Goal: Transaction & Acquisition: Purchase product/service

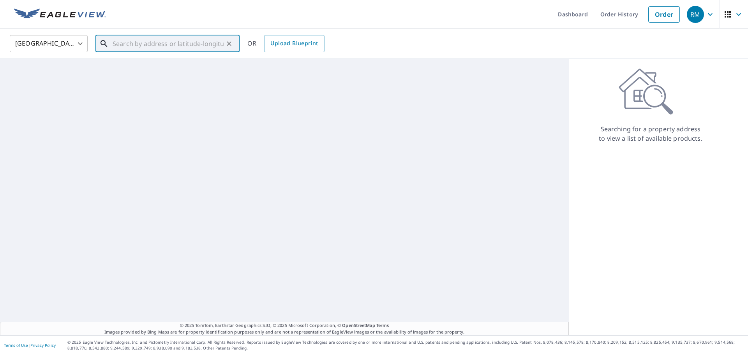
click at [147, 44] on input "text" at bounding box center [168, 44] width 111 height 22
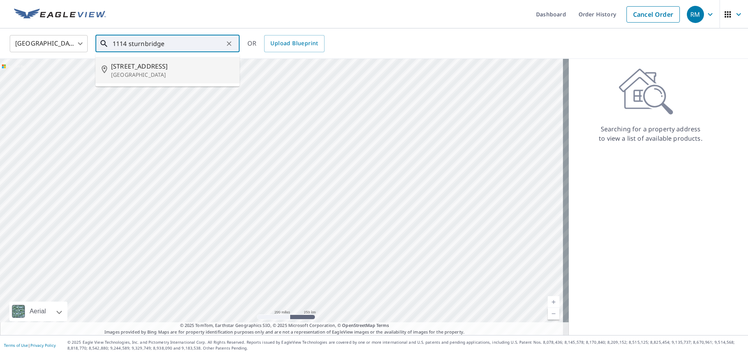
click at [135, 75] on p "[GEOGRAPHIC_DATA]" at bounding box center [172, 75] width 122 height 8
type input "[STREET_ADDRESS]"
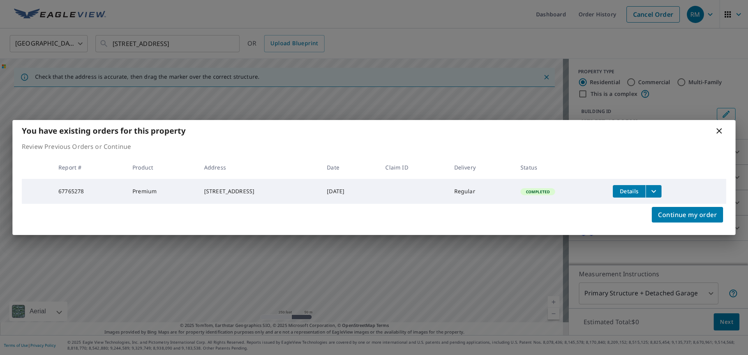
click at [720, 130] on icon at bounding box center [718, 130] width 9 height 9
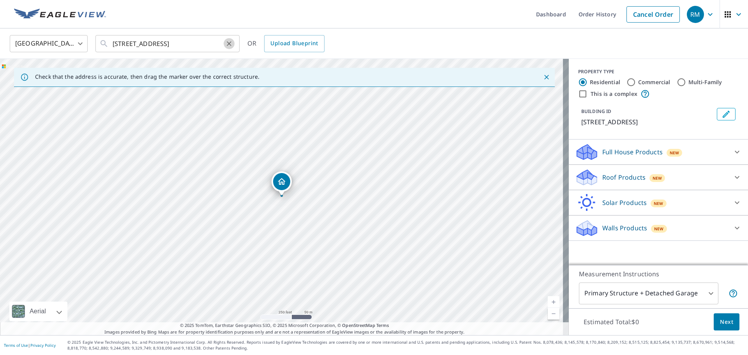
click at [228, 44] on icon "Clear" at bounding box center [229, 44] width 8 height 8
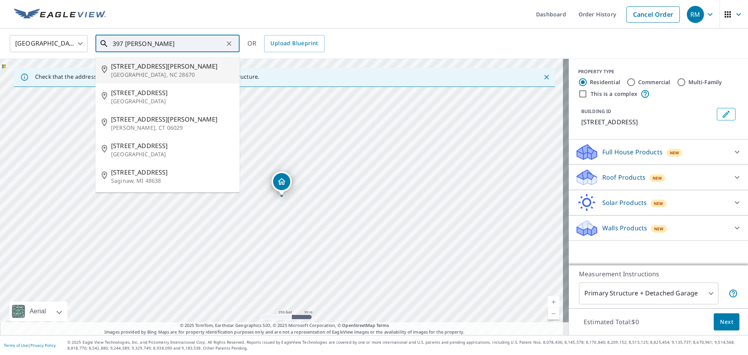
click at [140, 65] on span "[STREET_ADDRESS][PERSON_NAME]" at bounding box center [172, 66] width 122 height 9
type input "[STREET_ADDRESS][PERSON_NAME][PERSON_NAME]"
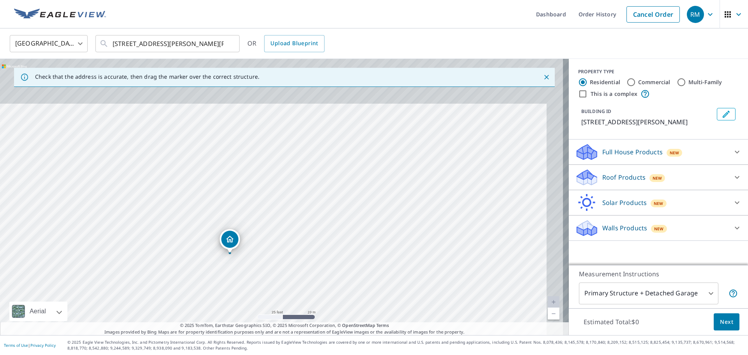
drag, startPoint x: 328, startPoint y: 153, endPoint x: 319, endPoint y: 241, distance: 88.5
click at [319, 241] on div "[STREET_ADDRESS][PERSON_NAME][PERSON_NAME]" at bounding box center [284, 197] width 569 height 276
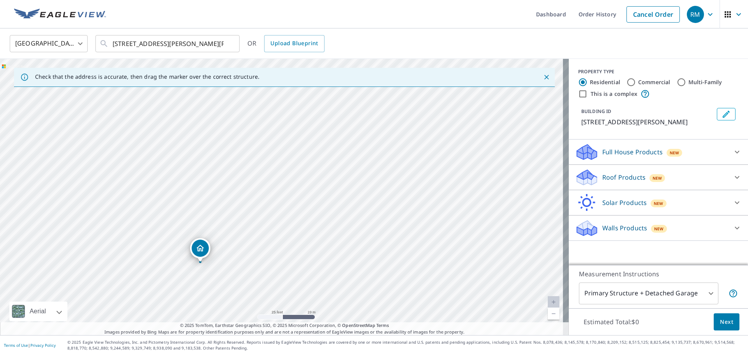
click at [641, 178] on div "Roof Products New" at bounding box center [651, 177] width 153 height 18
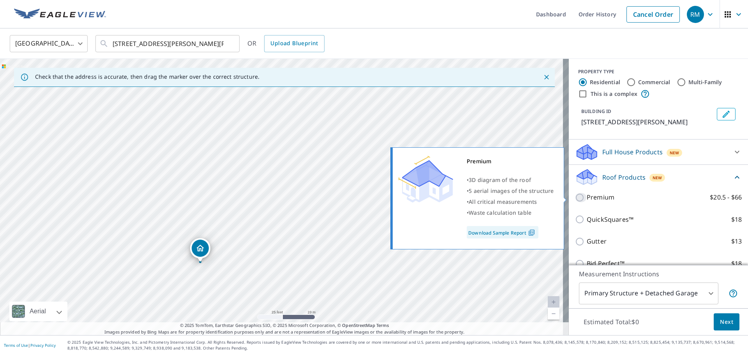
click at [575, 195] on input "Premium $20.5 - $66" at bounding box center [581, 197] width 12 height 9
checkbox input "true"
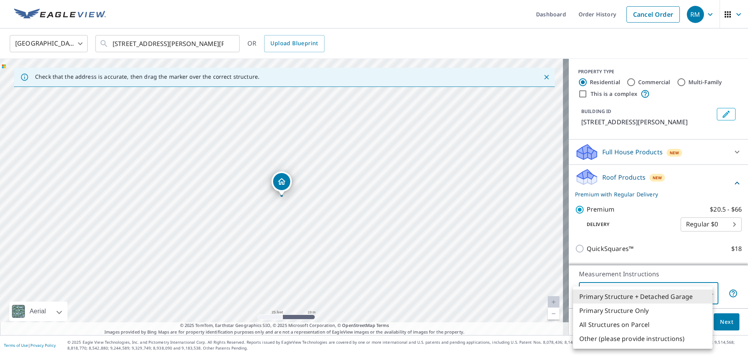
click at [706, 296] on body "RM RM Dashboard Order History Cancel Order RM [GEOGRAPHIC_DATA] [GEOGRAPHIC_DAT…" at bounding box center [374, 177] width 748 height 355
drag, startPoint x: 424, startPoint y: 175, endPoint x: 397, endPoint y: 239, distance: 68.9
click at [397, 239] on div at bounding box center [374, 177] width 748 height 355
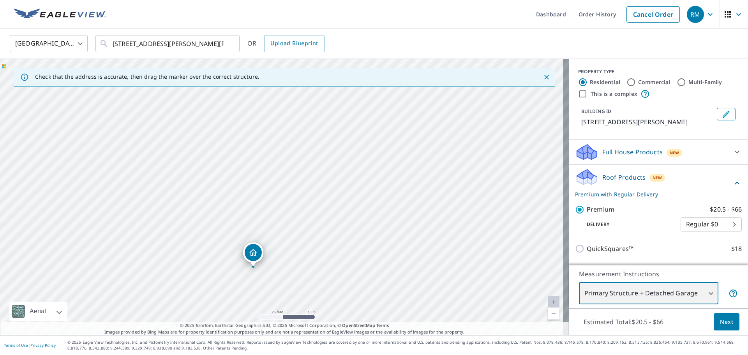
drag, startPoint x: 373, startPoint y: 190, endPoint x: 345, endPoint y: 260, distance: 75.0
click at [345, 260] on div "[STREET_ADDRESS][PERSON_NAME][PERSON_NAME]" at bounding box center [284, 197] width 569 height 276
click at [704, 293] on body "RM RM Dashboard Order History Cancel Order RM [GEOGRAPHIC_DATA] [GEOGRAPHIC_DAT…" at bounding box center [374, 177] width 748 height 355
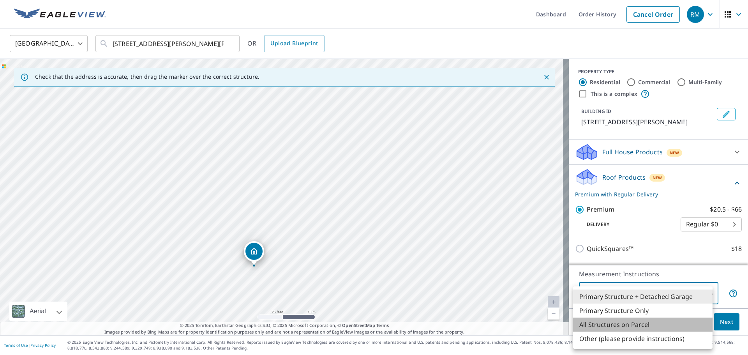
click at [663, 324] on li "All Structures on Parcel" at bounding box center [642, 324] width 139 height 14
type input "3"
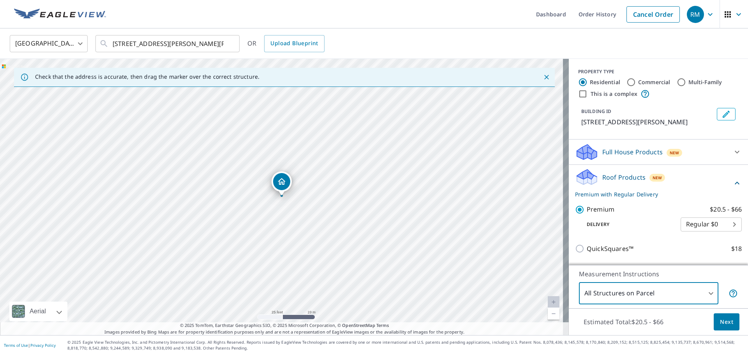
click at [735, 327] on div "Estimated Total: $20.5 - $66 Next" at bounding box center [658, 321] width 179 height 27
click at [730, 326] on button "Next" at bounding box center [727, 322] width 26 height 18
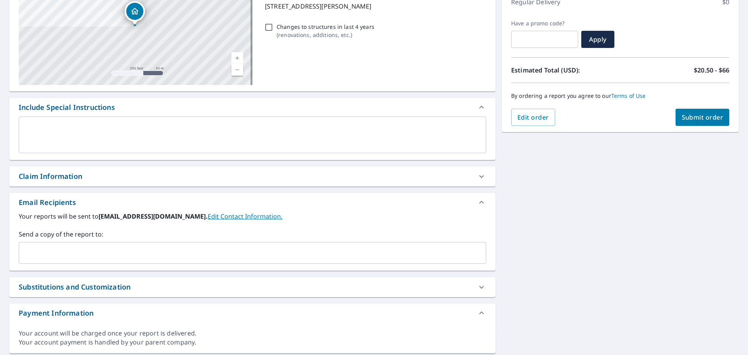
scroll to position [117, 0]
click at [93, 261] on div "​" at bounding box center [252, 252] width 467 height 22
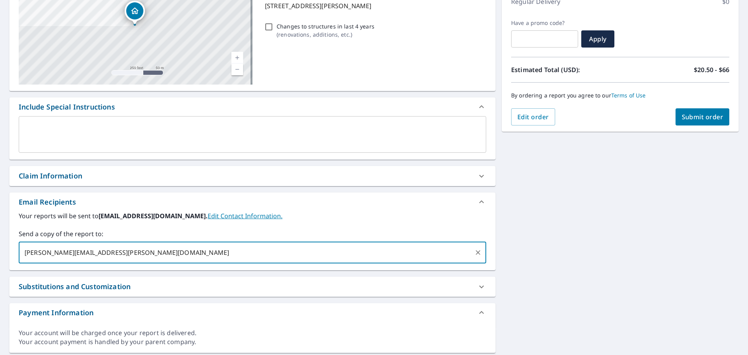
type input "[PERSON_NAME][EMAIL_ADDRESS][PERSON_NAME][DOMAIN_NAME]"
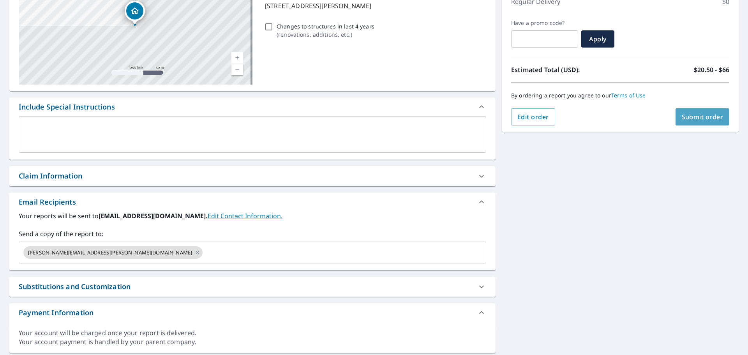
click at [697, 116] on span "Submit order" at bounding box center [703, 117] width 42 height 9
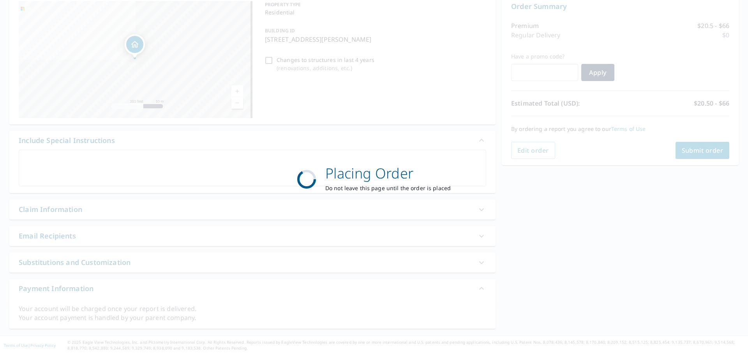
scroll to position [83, 0]
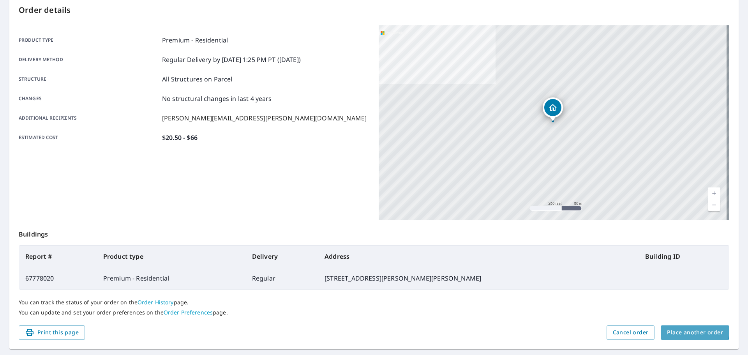
click at [672, 330] on span "Place another order" at bounding box center [695, 333] width 56 height 10
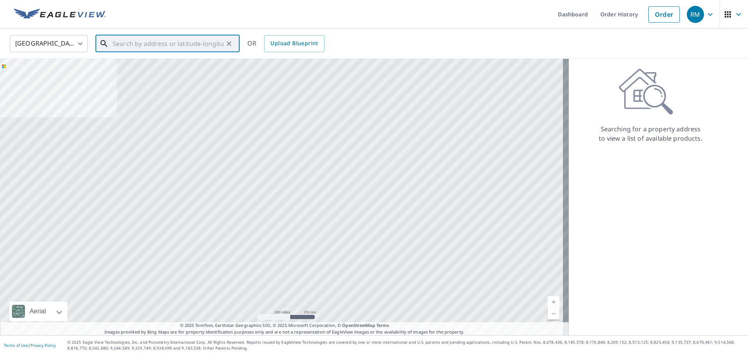
click at [206, 41] on input "text" at bounding box center [168, 44] width 111 height 22
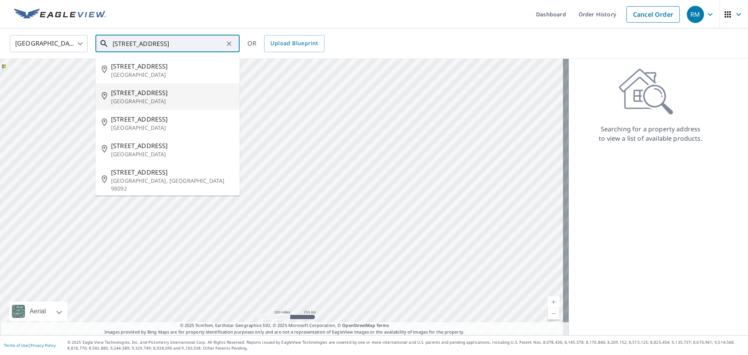
click at [146, 95] on span "[STREET_ADDRESS]" at bounding box center [172, 92] width 122 height 9
type input "[STREET_ADDRESS]"
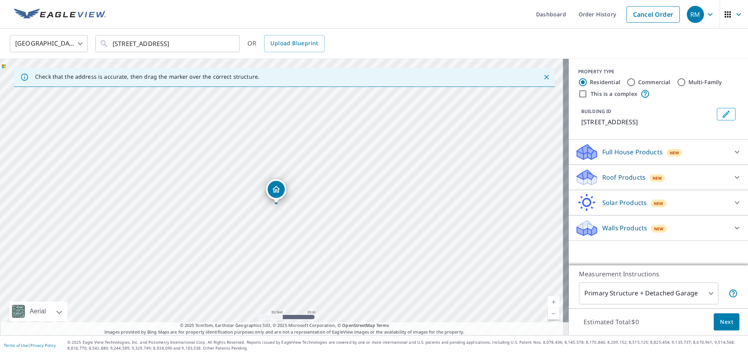
click at [638, 169] on div "Roof Products New" at bounding box center [651, 177] width 153 height 18
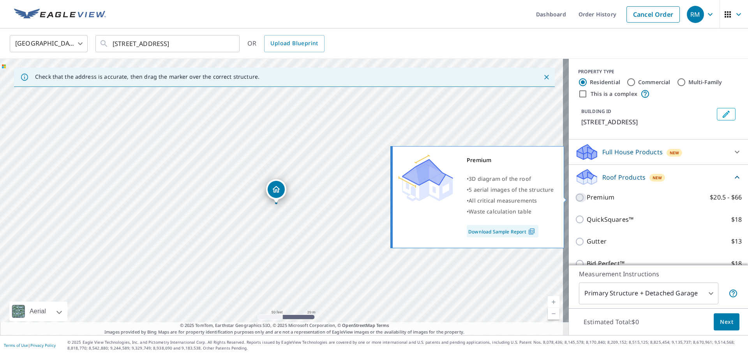
click at [575, 197] on input "Premium $20.5 - $66" at bounding box center [581, 197] width 12 height 9
checkbox input "true"
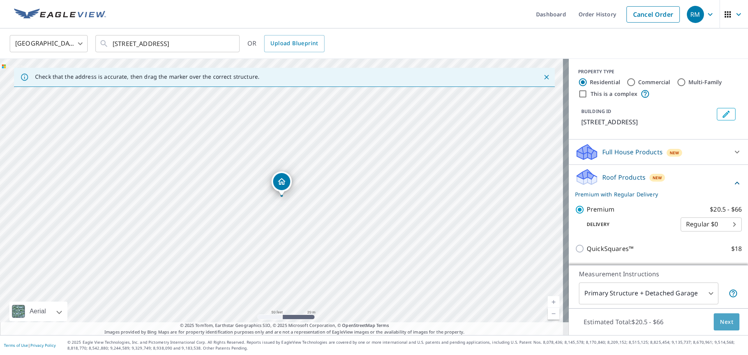
click at [722, 321] on span "Next" at bounding box center [726, 322] width 13 height 10
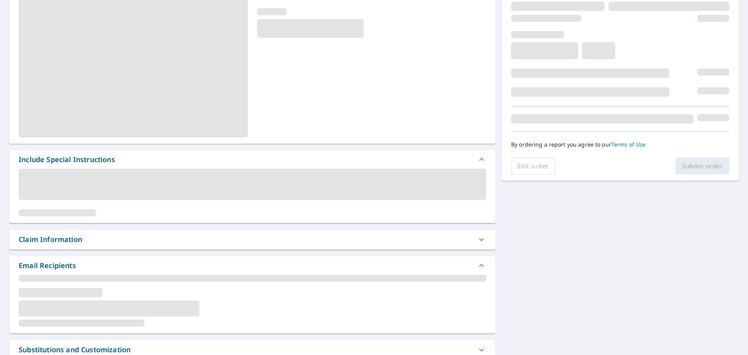
scroll to position [117, 0]
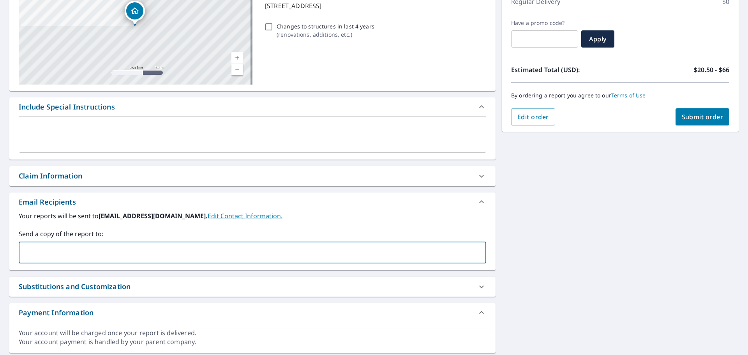
click at [140, 255] on input "text" at bounding box center [246, 252] width 449 height 15
type input "[PERSON_NAME][EMAIL_ADDRESS][PERSON_NAME][DOMAIN_NAME]"
click at [695, 118] on span "Submit order" at bounding box center [703, 117] width 42 height 9
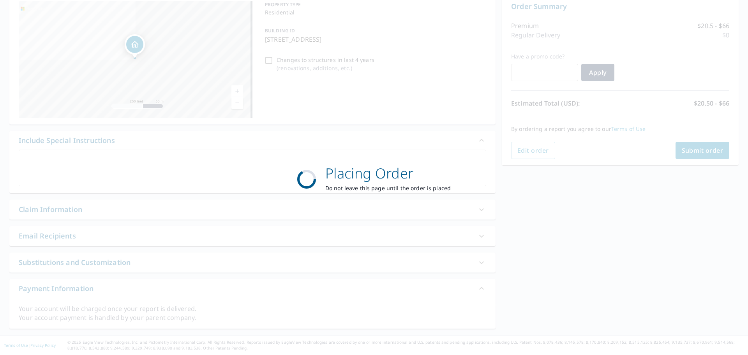
scroll to position [83, 0]
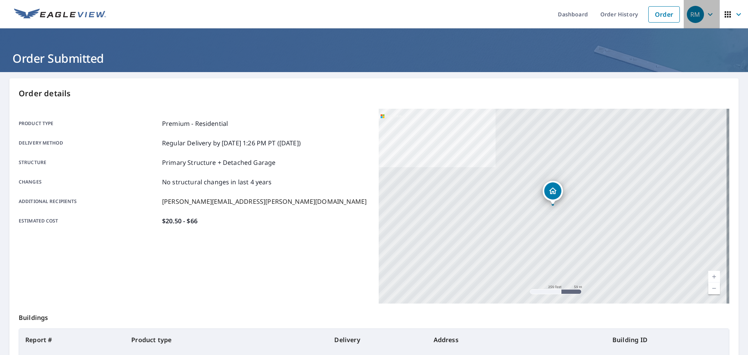
drag, startPoint x: 688, startPoint y: 18, endPoint x: 681, endPoint y: 27, distance: 11.4
click at [687, 19] on div "RM" at bounding box center [695, 14] width 17 height 17
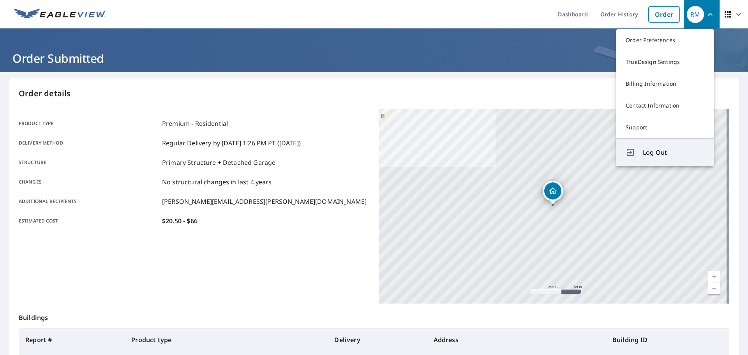
click at [662, 155] on span "Log Out" at bounding box center [674, 152] width 62 height 9
